Goal: Task Accomplishment & Management: Use online tool/utility

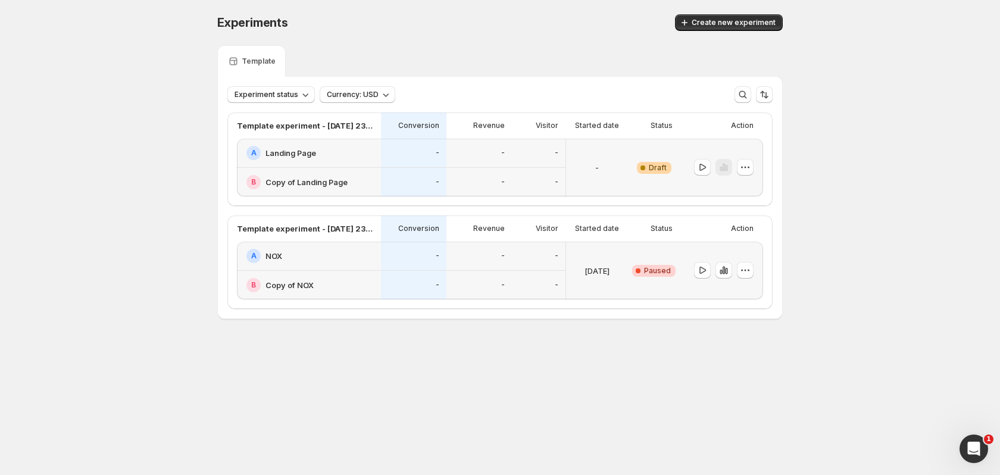
click at [464, 267] on div "-" at bounding box center [480, 256] width 66 height 29
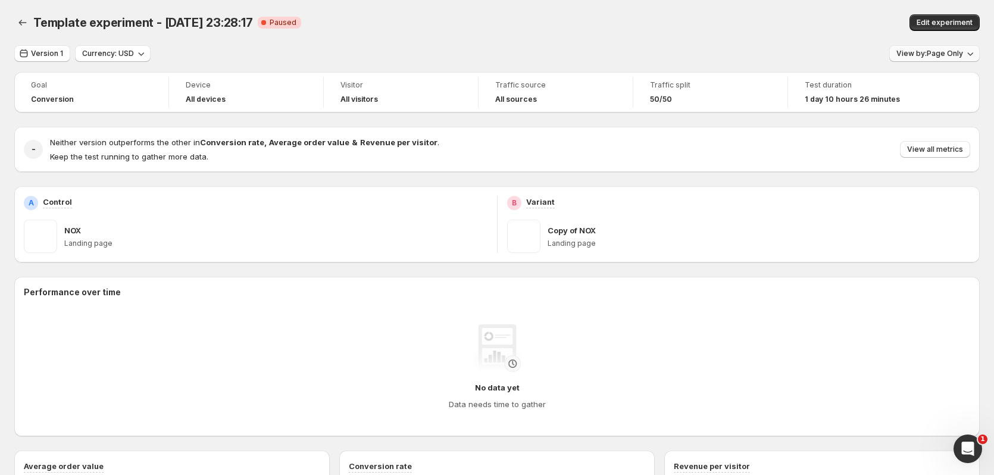
click at [944, 55] on span "View by: Page Only" at bounding box center [930, 54] width 67 height 10
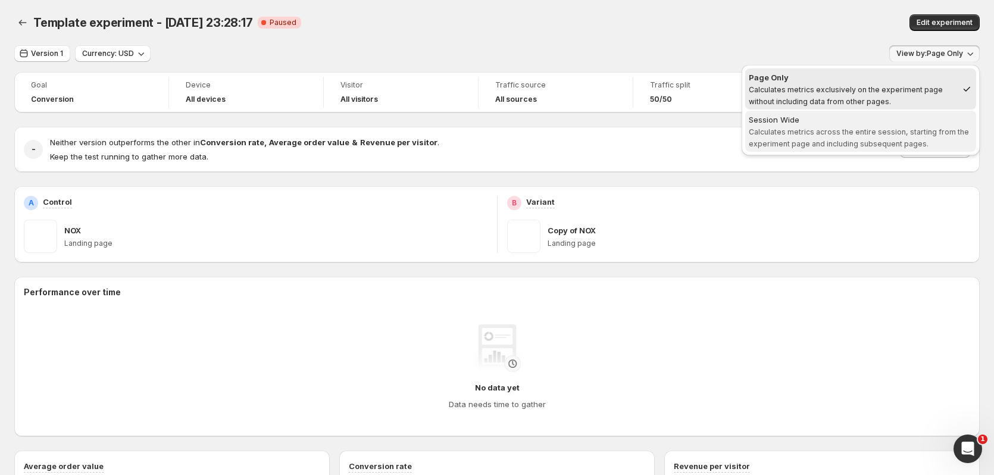
click at [888, 133] on span "Calculates metrics across the entire session, starting from the experiment page…" at bounding box center [859, 137] width 220 height 21
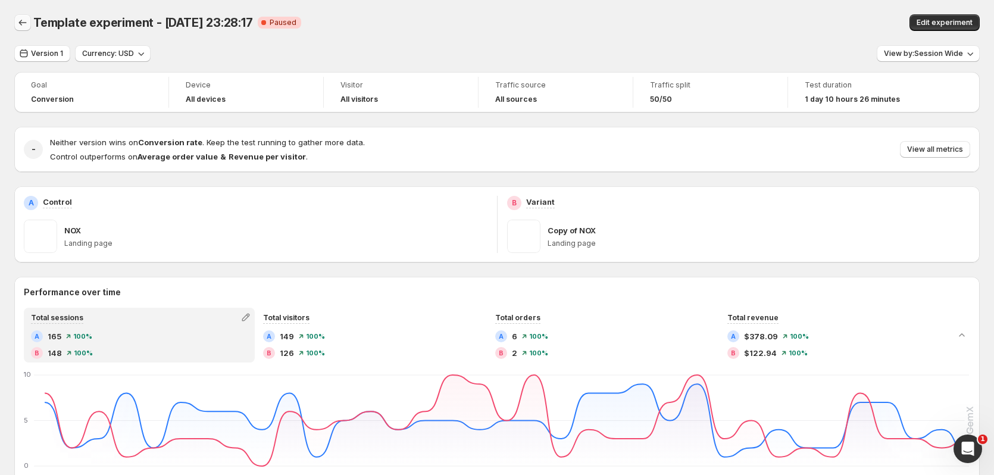
click at [24, 24] on icon "Back" at bounding box center [23, 23] width 12 height 12
